Goal: Task Accomplishment & Management: Manage account settings

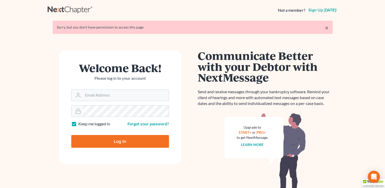
type input "[EMAIL_ADDRESS][DOMAIN_NAME]"
click at [107, 144] on input "Log In" at bounding box center [120, 141] width 98 height 13
type input "Thinking..."
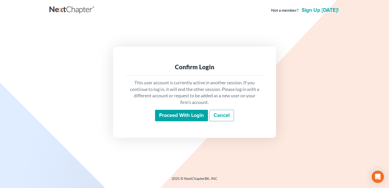
click at [175, 115] on input "Proceed with login" at bounding box center [181, 116] width 53 height 12
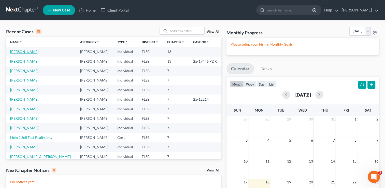
click at [38, 51] on link "[PERSON_NAME]" at bounding box center [24, 51] width 28 height 4
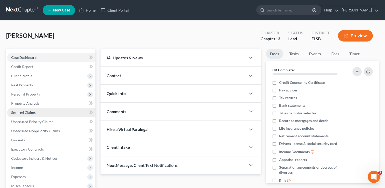
click at [30, 111] on span "Secured Claims" at bounding box center [23, 112] width 24 height 4
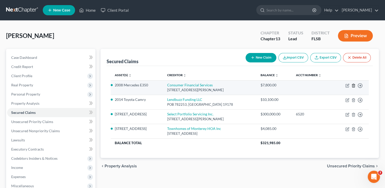
click at [353, 85] on icon "button" at bounding box center [353, 85] width 4 height 4
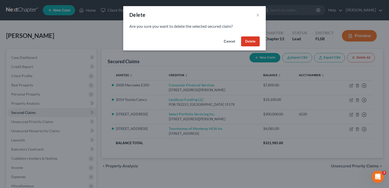
click at [250, 40] on button "Delete" at bounding box center [250, 41] width 19 height 10
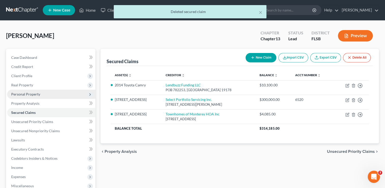
click at [28, 94] on span "Personal Property" at bounding box center [25, 94] width 29 height 4
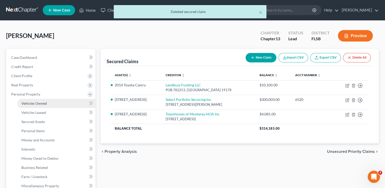
click at [33, 105] on span "Vehicles Owned" at bounding box center [33, 103] width 25 height 4
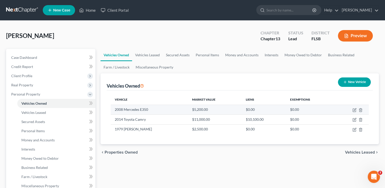
click at [363, 107] on td at bounding box center [351, 110] width 35 height 10
click at [360, 109] on icon "button" at bounding box center [361, 110] width 4 height 4
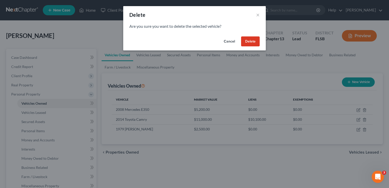
click at [246, 42] on button "Delete" at bounding box center [250, 41] width 19 height 10
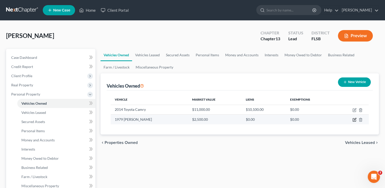
click at [355, 120] on icon "button" at bounding box center [354, 120] width 4 height 4
select select "0"
select select "47"
select select "2"
select select "0"
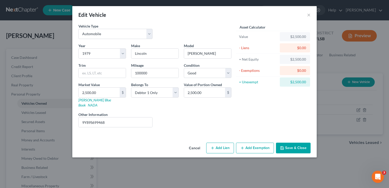
click at [255, 143] on button "Add Exemption" at bounding box center [255, 148] width 38 height 11
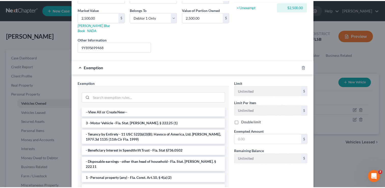
scroll to position [76, 0]
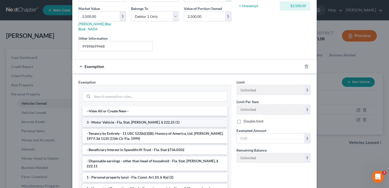
click at [132, 118] on li "3 - Motor Vehicle - Fla. Stat. Ann. § 222.25 (1)" at bounding box center [154, 122] width 145 height 9
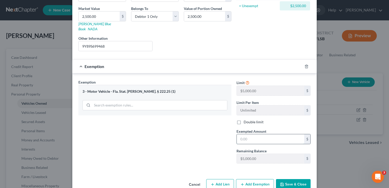
click at [241, 134] on input "text" at bounding box center [270, 139] width 67 height 10
type input "2,500"
click at [294, 179] on button "Save & Close" at bounding box center [293, 184] width 35 height 11
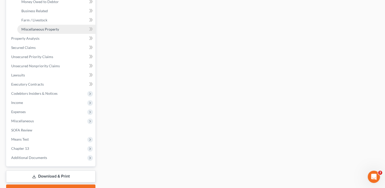
scroll to position [157, 0]
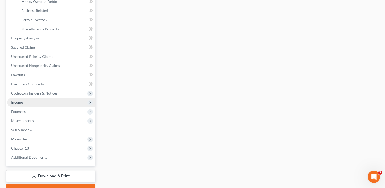
click at [16, 103] on span "Income" at bounding box center [17, 102] width 12 height 4
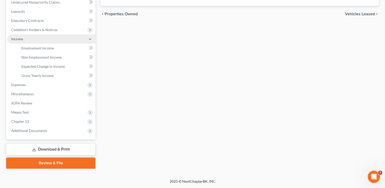
scroll to position [128, 0]
